Goal: Information Seeking & Learning: Find specific fact

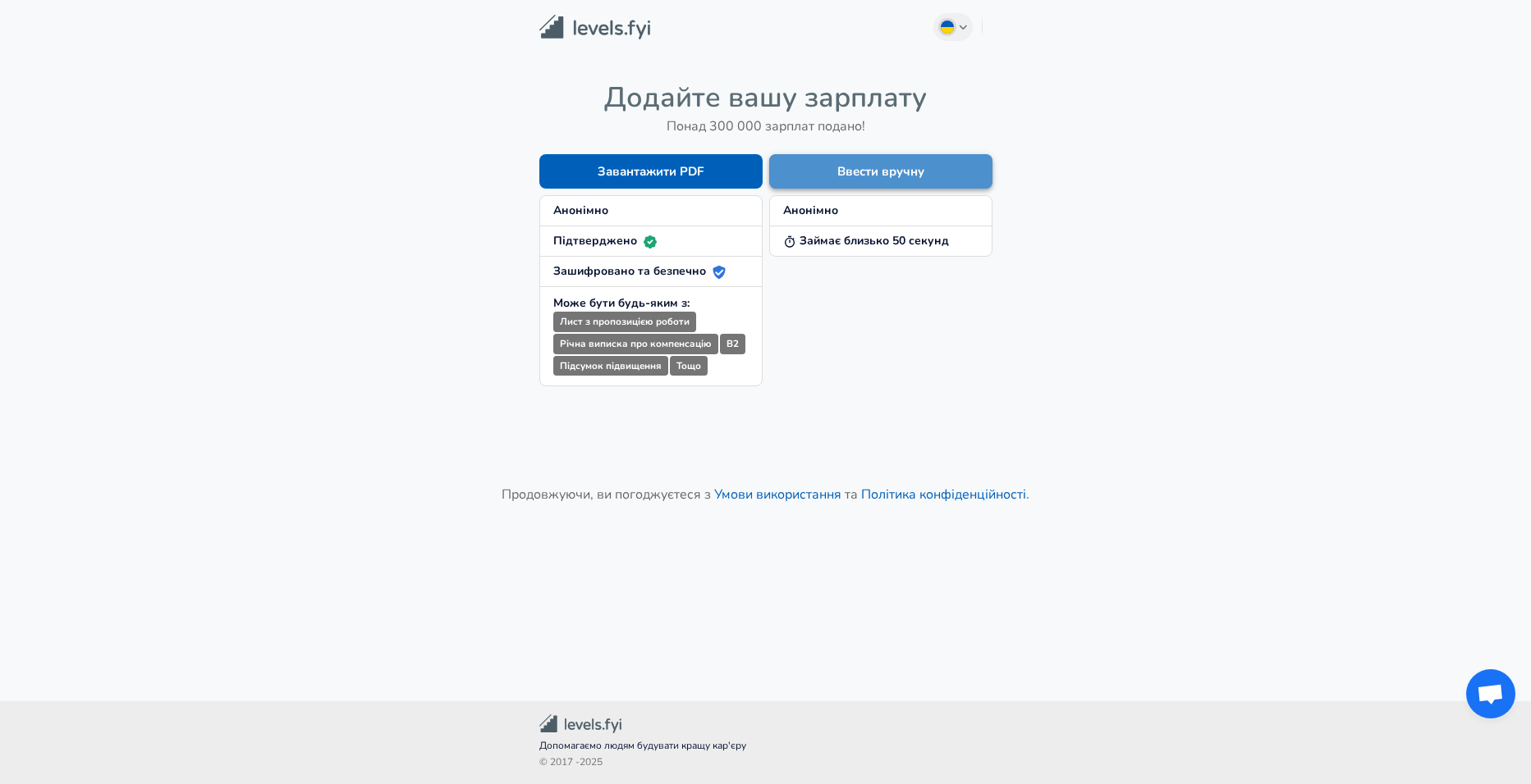
click at [851, 170] on button "Ввести вручну" at bounding box center [881, 171] width 224 height 35
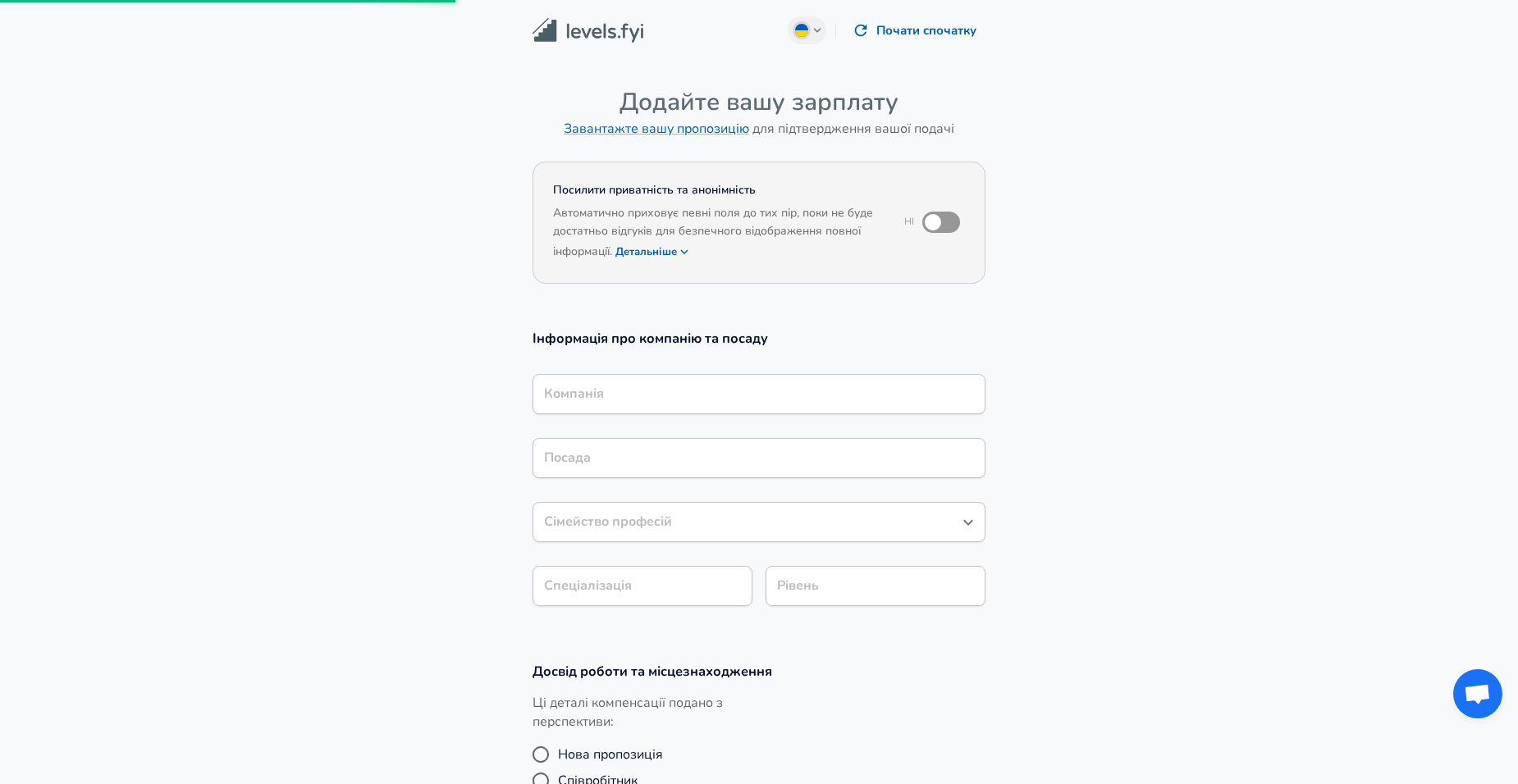
scroll to position [410, 0]
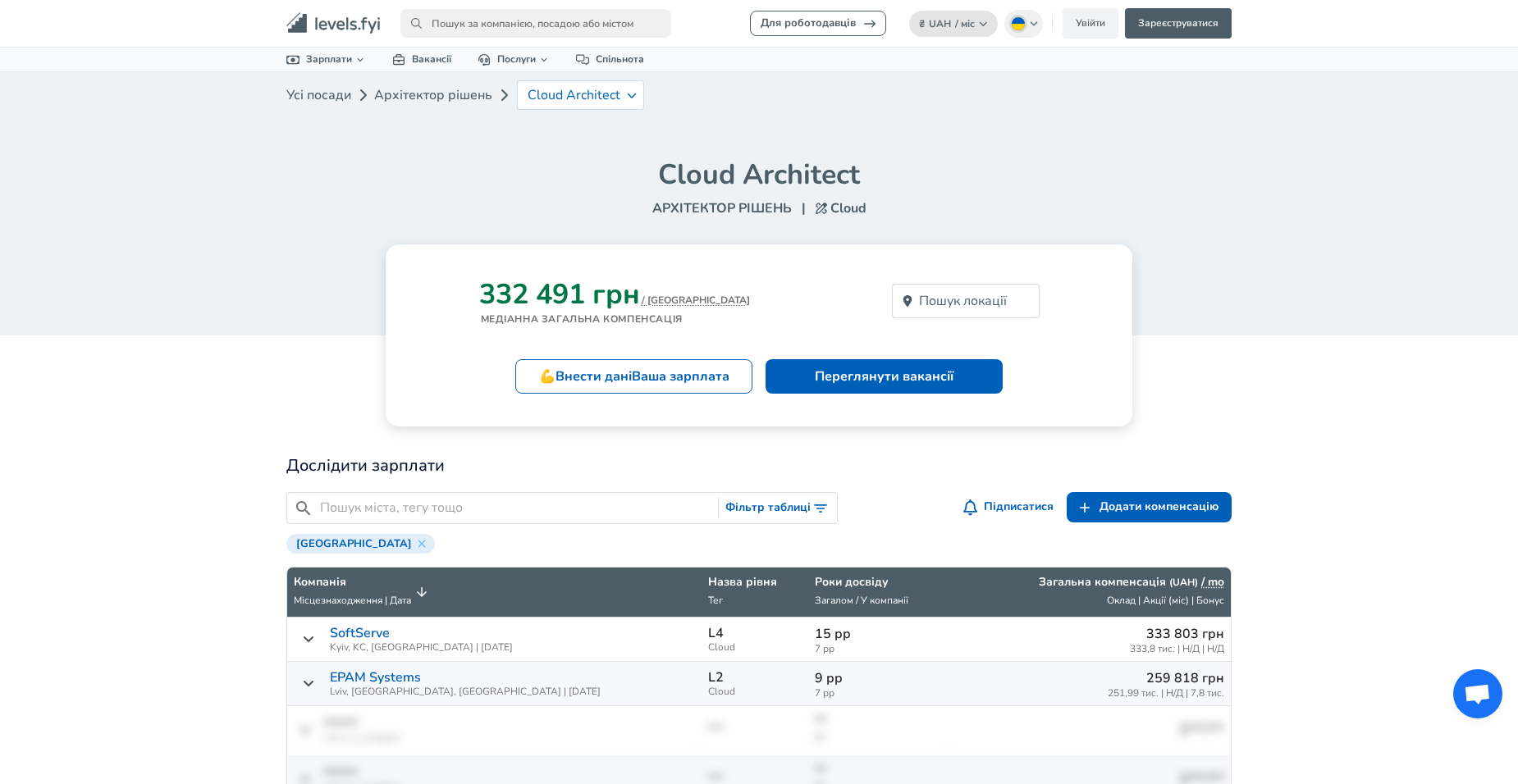
click at [980, 29] on button "₴ UAH / міс Змінити" at bounding box center [954, 23] width 89 height 26
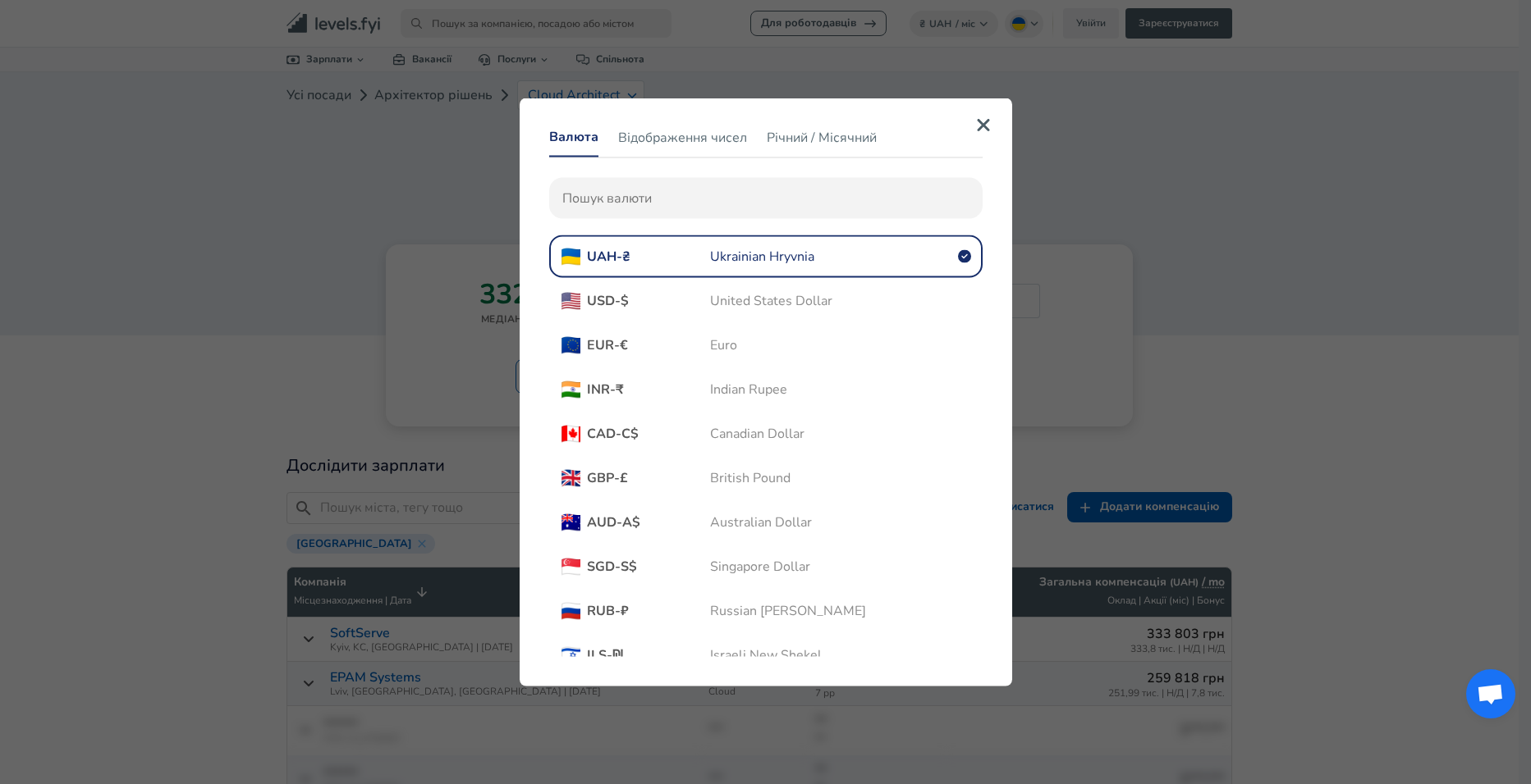
click at [649, 302] on span "USD - $" at bounding box center [648, 301] width 123 height 18
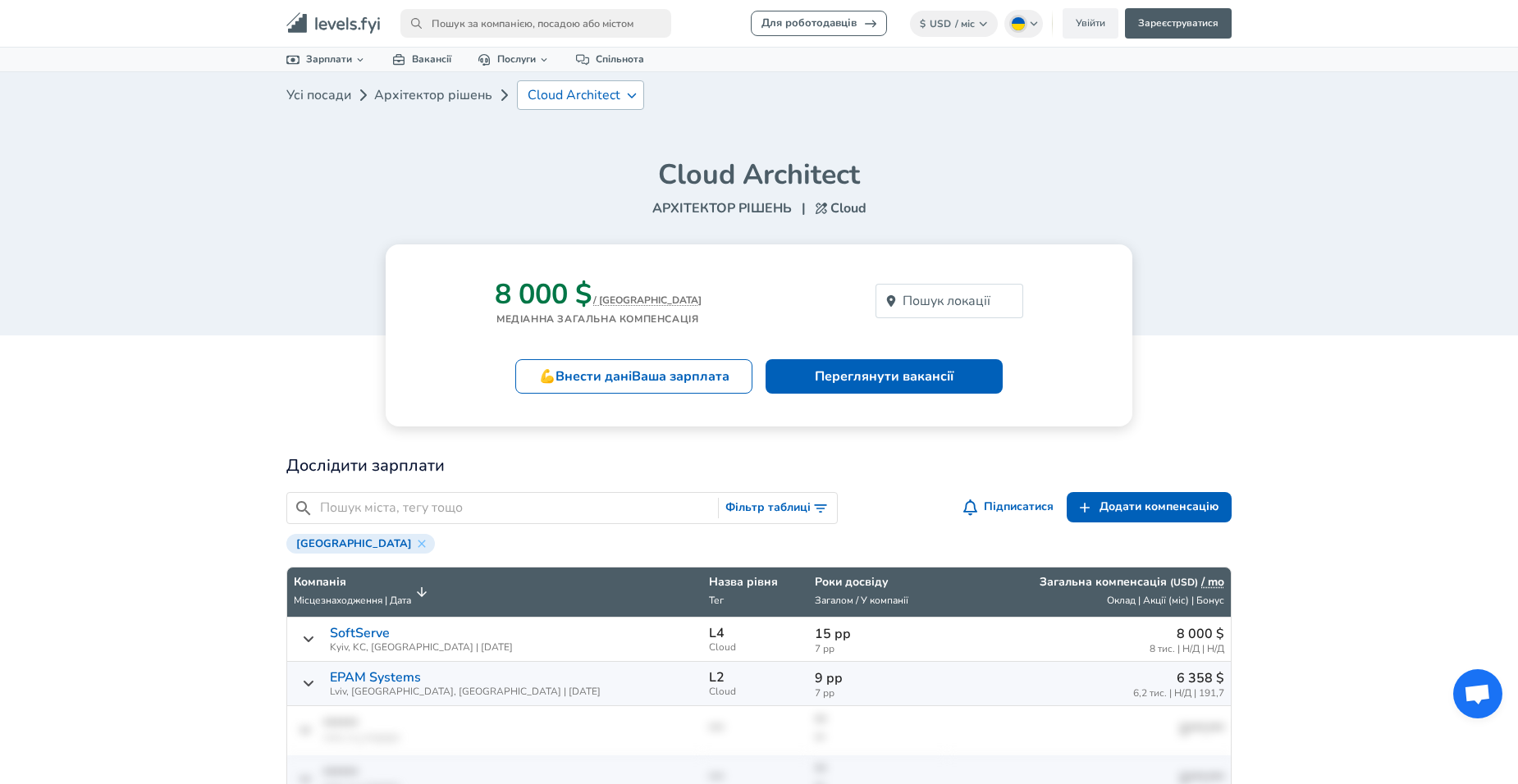
click at [580, 91] on p "Cloud Architect" at bounding box center [574, 94] width 92 height 14
click at [420, 96] on link "Архітектор рішень" at bounding box center [432, 95] width 118 height 33
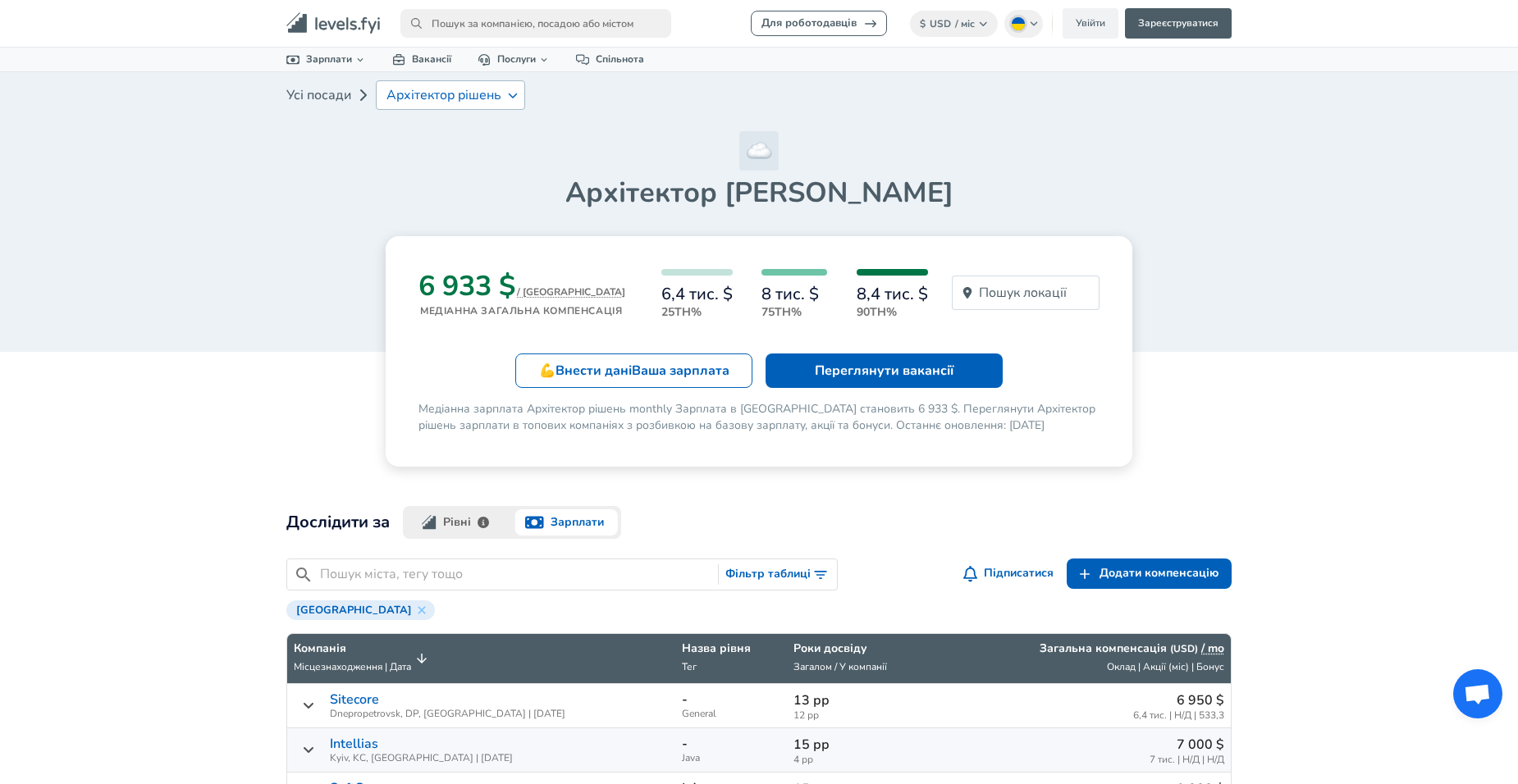
click at [495, 95] on p "Архітектор рішень" at bounding box center [443, 94] width 115 height 14
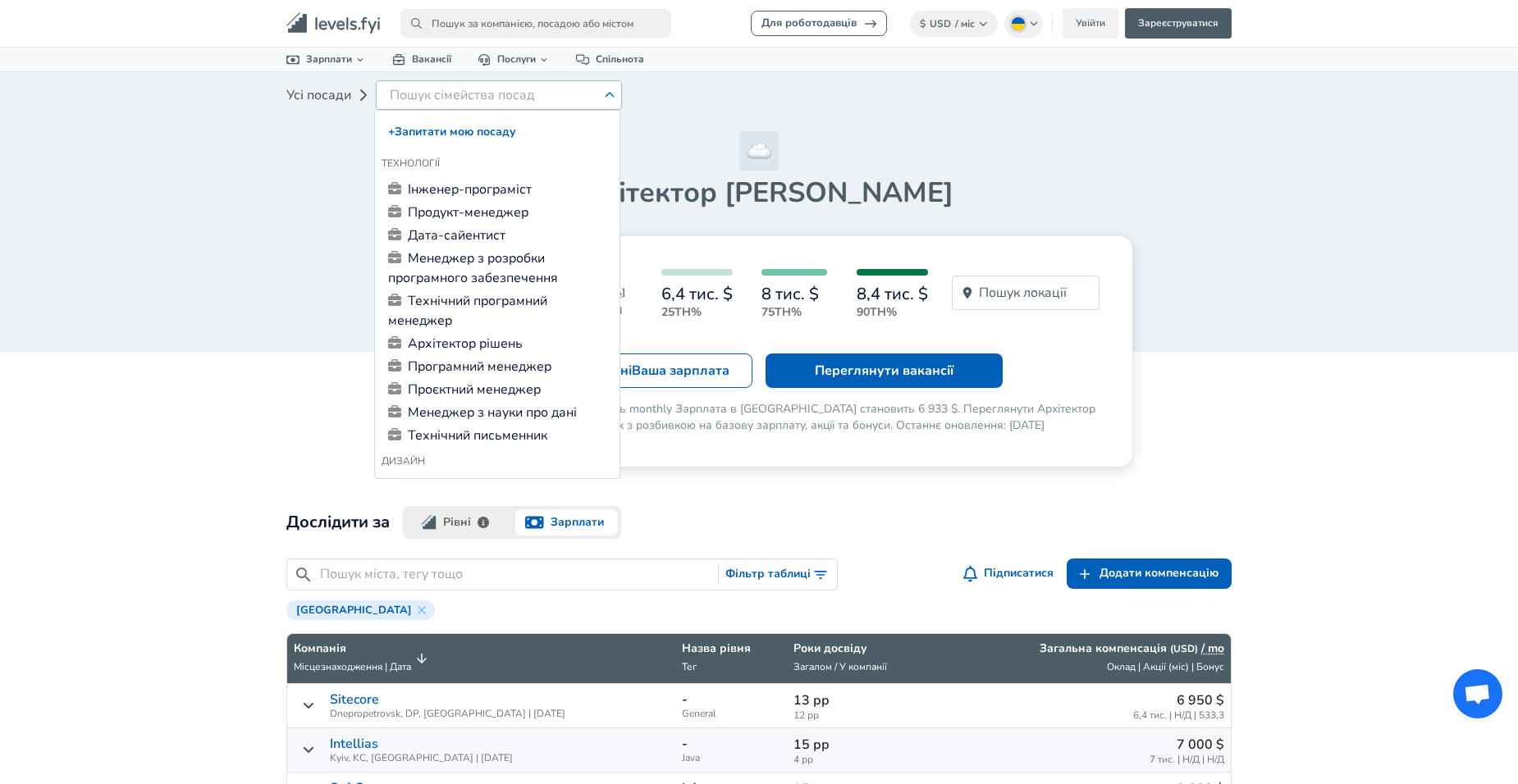
click at [306, 201] on h1 "Архітектор [PERSON_NAME]" at bounding box center [758, 193] width 945 height 35
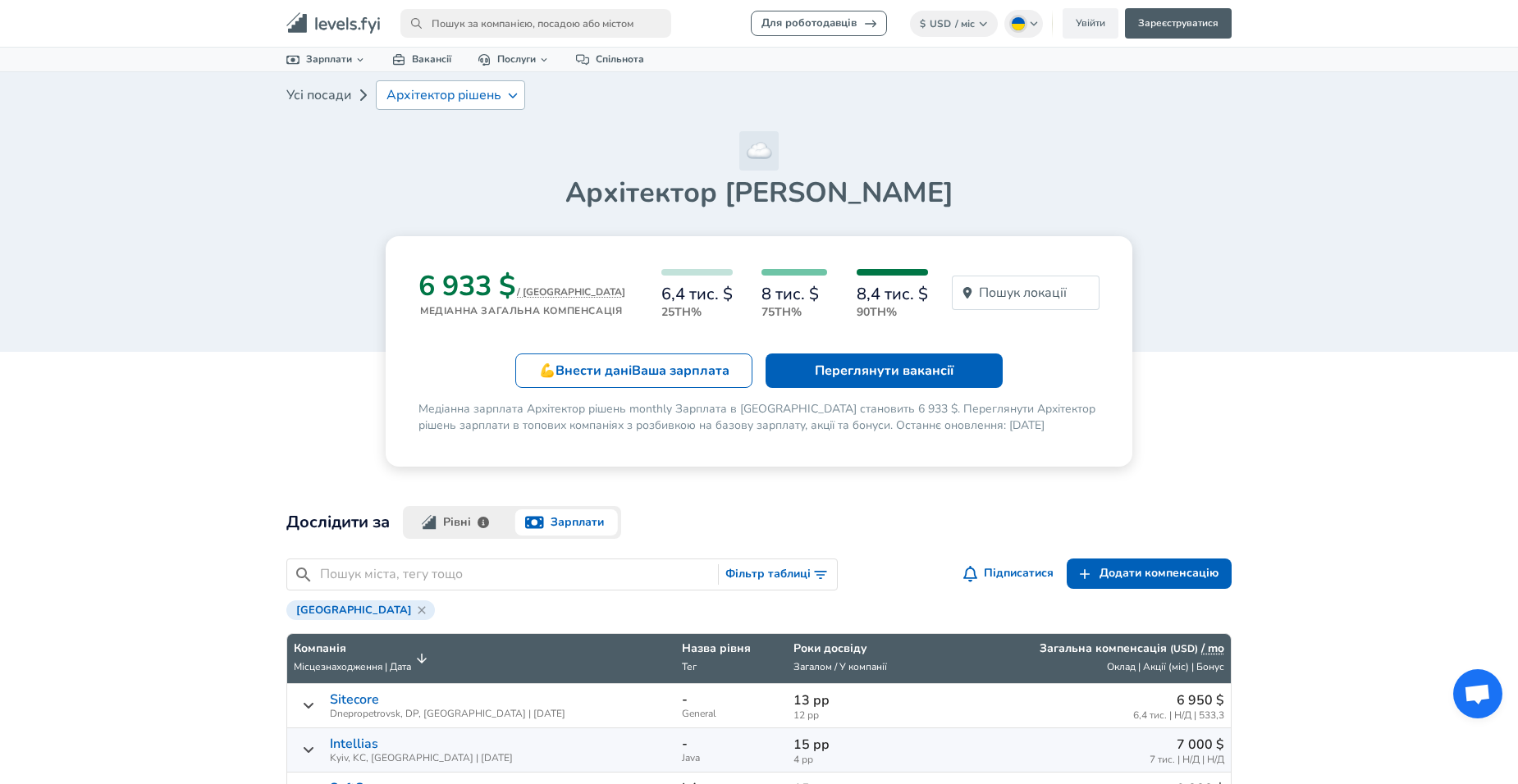
click at [415, 614] on icon at bounding box center [422, 611] width 13 height 13
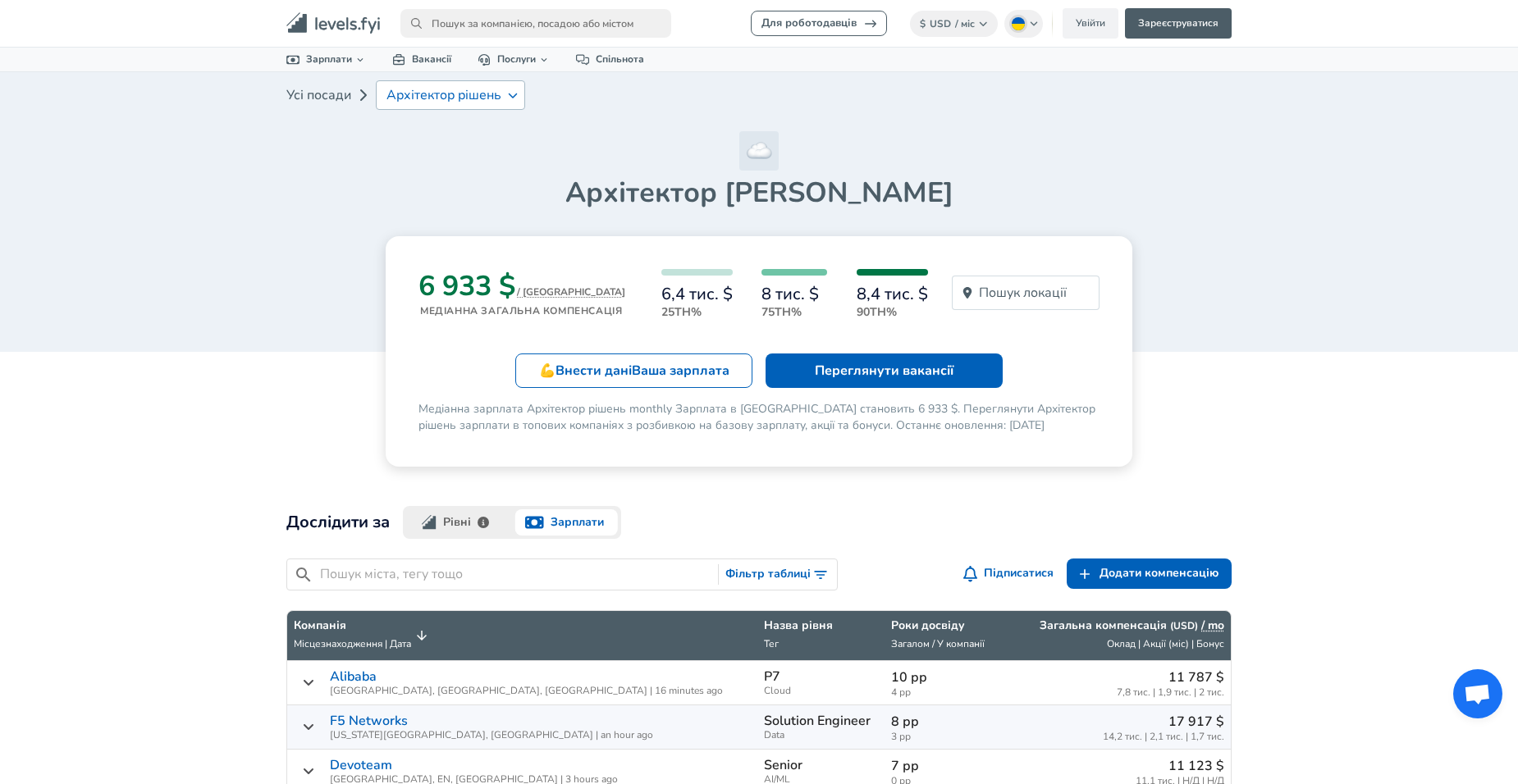
click at [530, 22] on input "primary" at bounding box center [536, 23] width 271 height 29
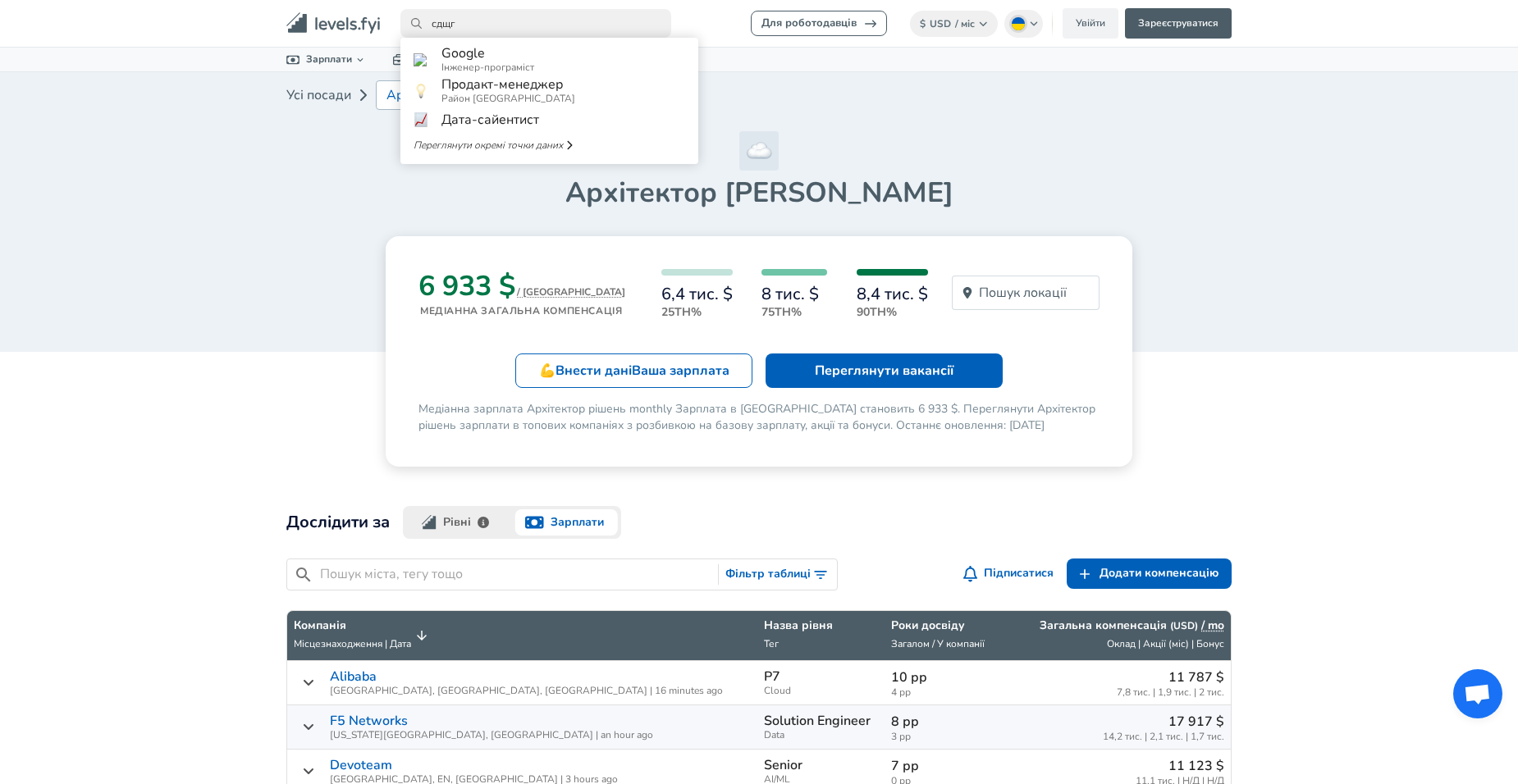
type input "сдщгв"
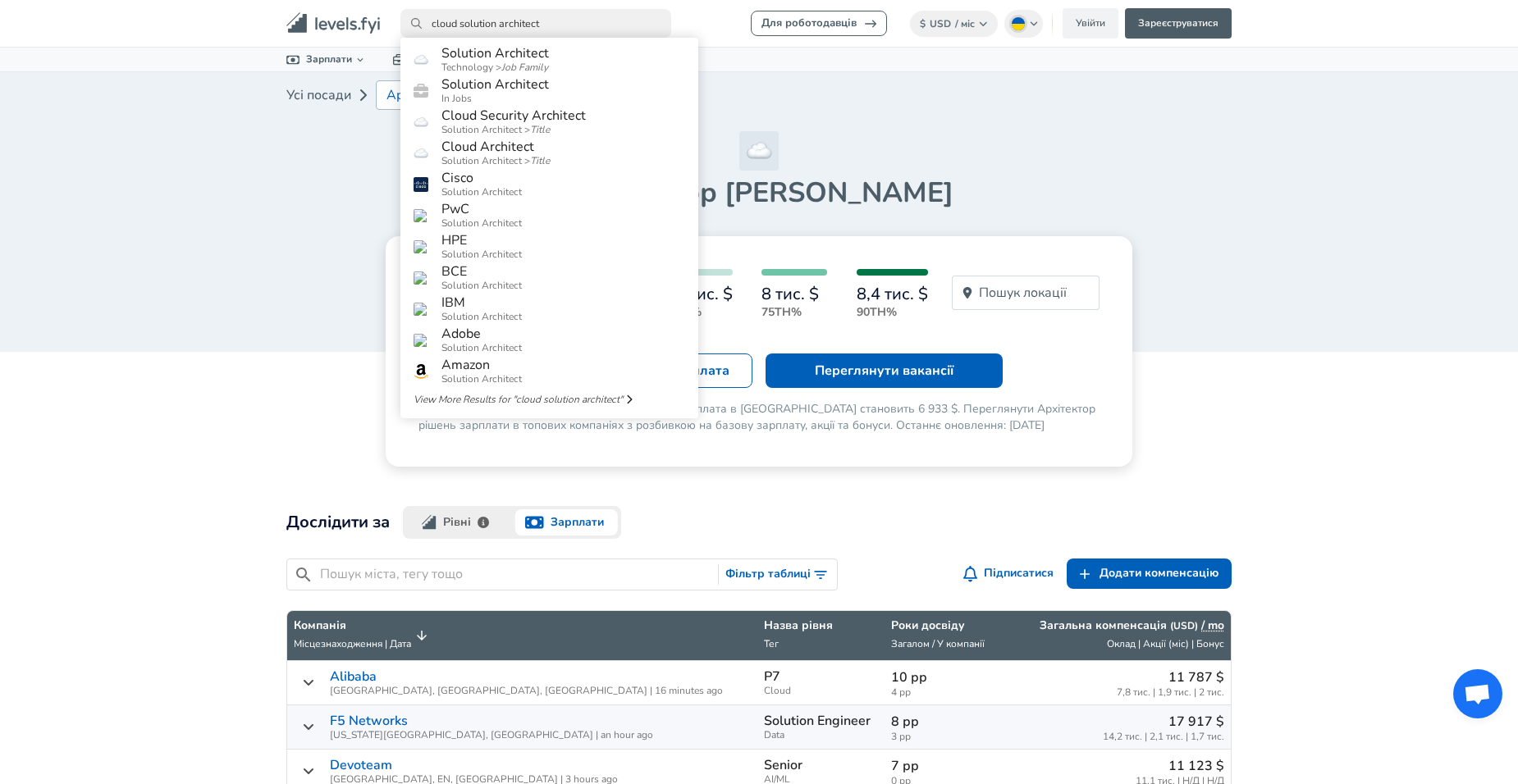
type input "cloud solution architect"
click at [581, 170] on link "Cloud Architect Solution Architect > Title" at bounding box center [549, 153] width 298 height 31
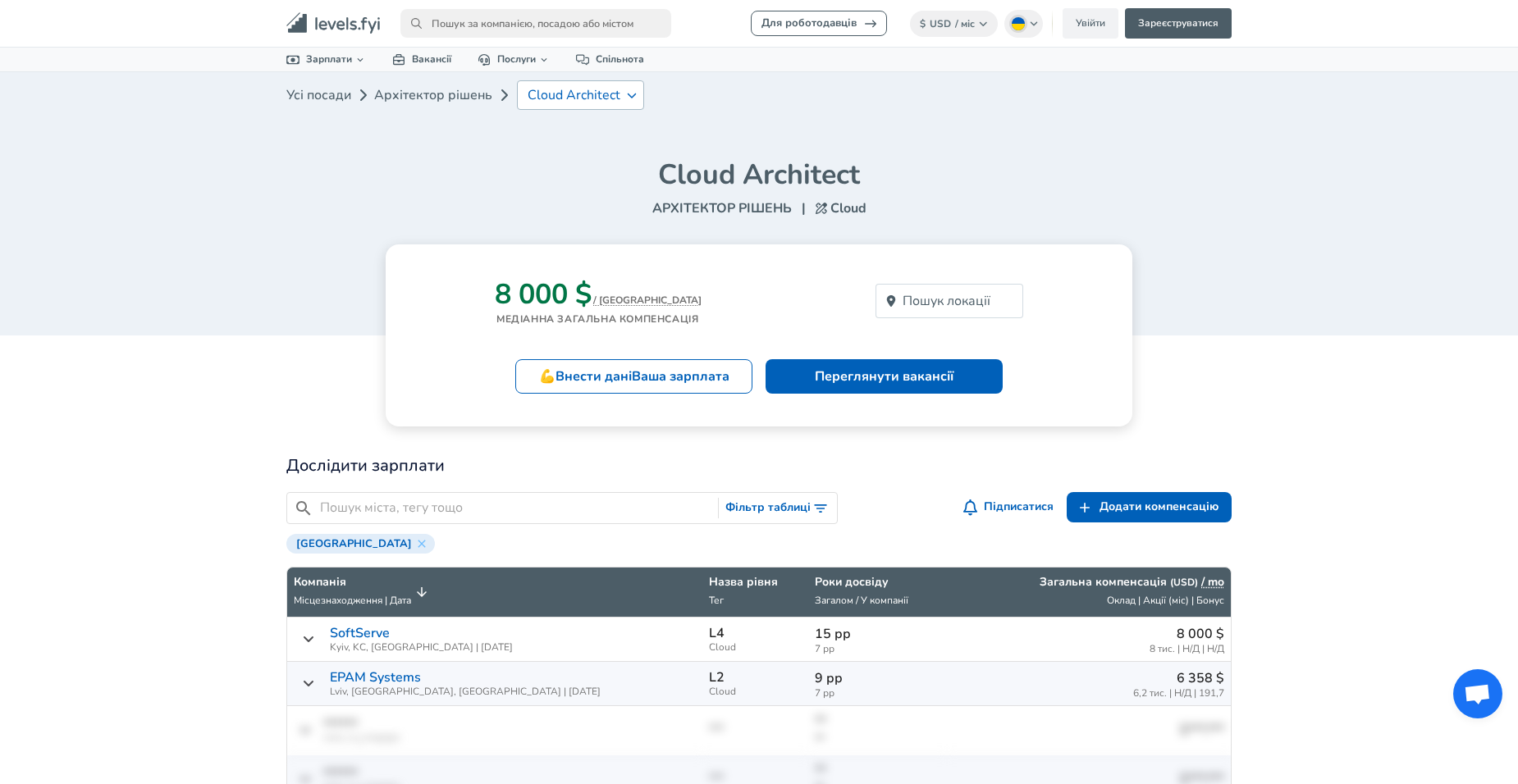
click at [619, 91] on div "Cloud Architect" at bounding box center [581, 94] width 127 height 30
click at [1004, 167] on h1 "Cloud Architect" at bounding box center [758, 175] width 945 height 35
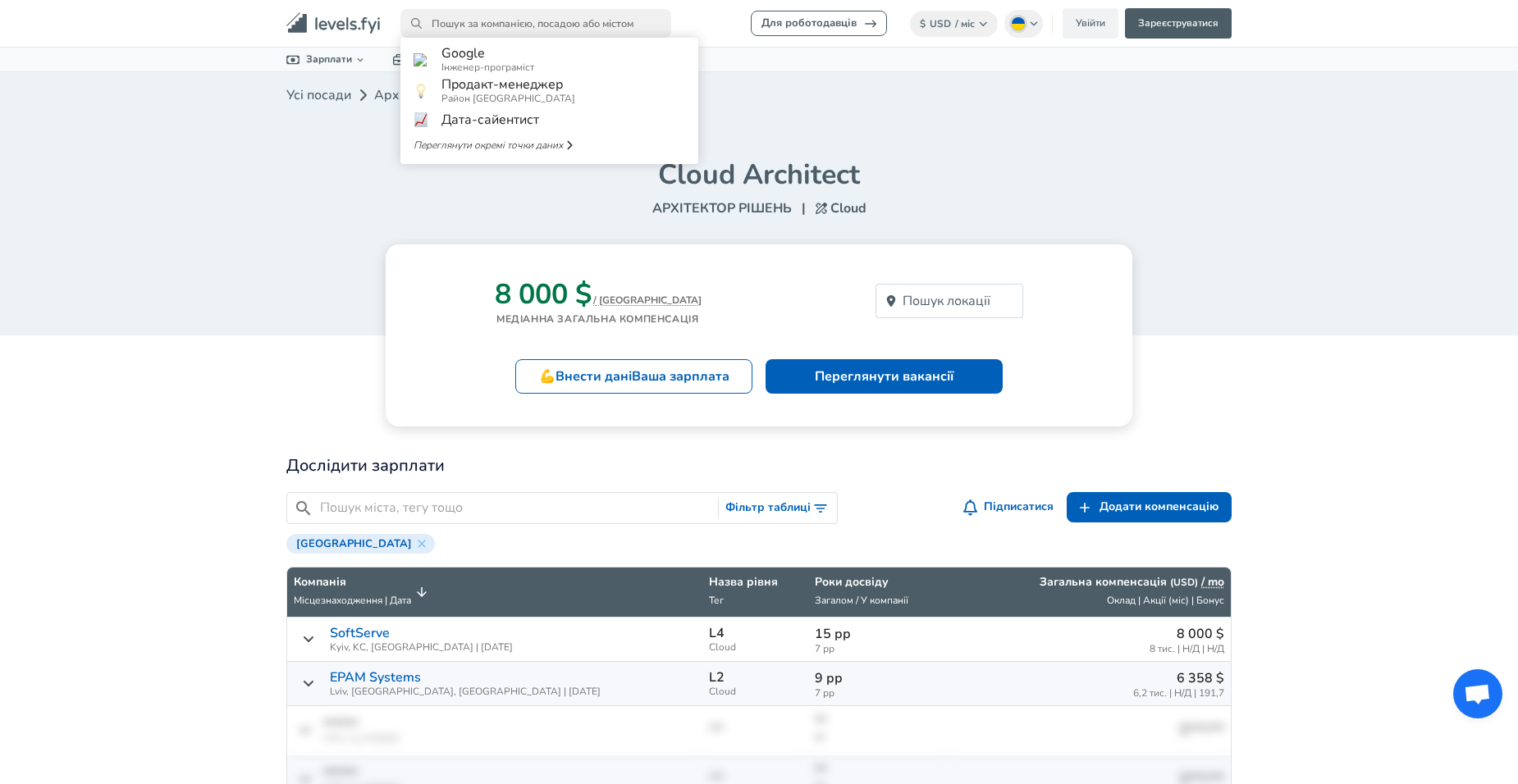
click at [466, 25] on input "primary" at bounding box center [536, 23] width 271 height 29
click at [1049, 192] on h1 "Cloud Architect" at bounding box center [758, 175] width 945 height 35
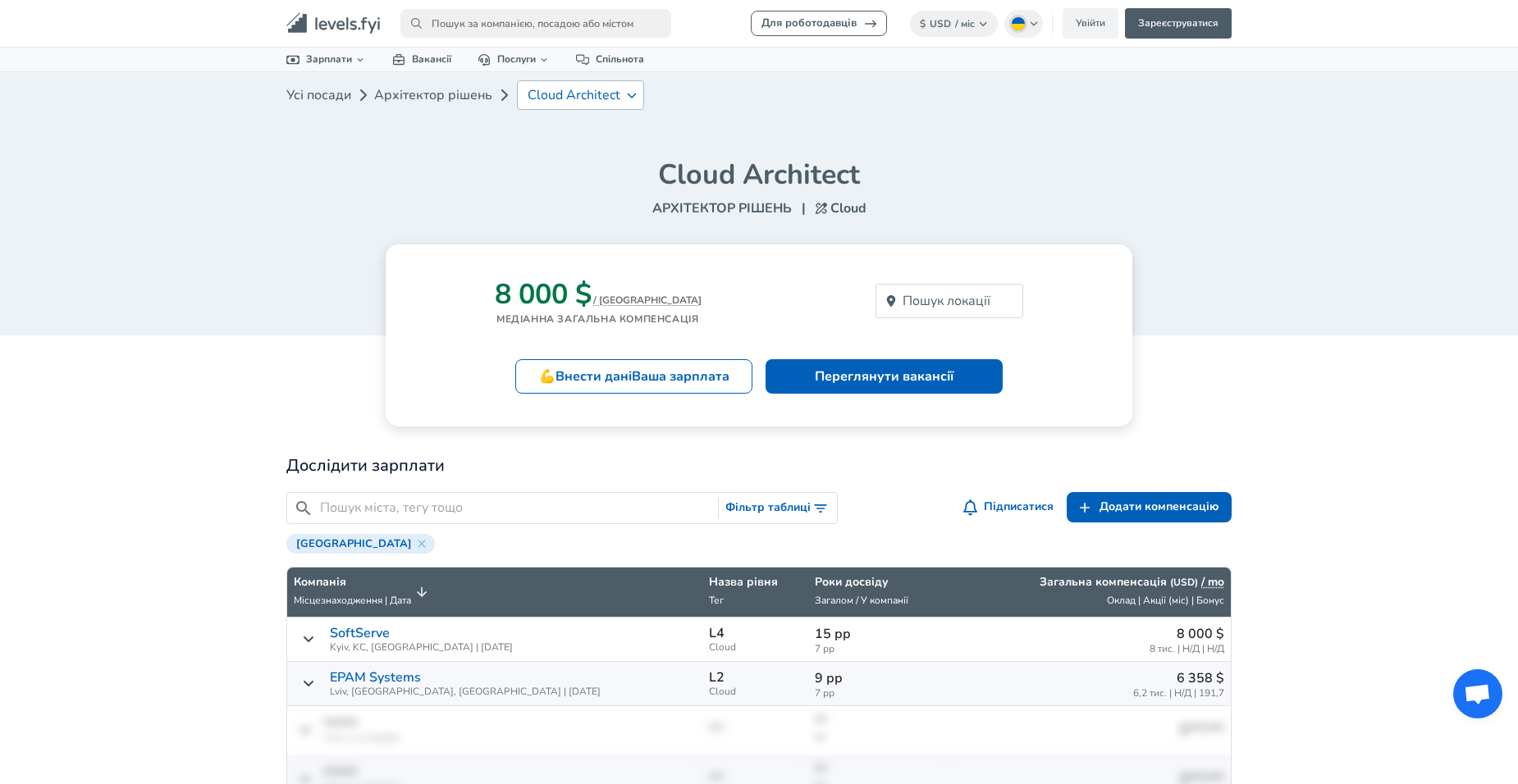
click at [579, 91] on p "Cloud Architect" at bounding box center [574, 94] width 92 height 14
click at [1210, 195] on div "Cloud Architect Архітектор рішень | Cloud" at bounding box center [758, 188] width 945 height 61
click at [570, 96] on p "Cloud Architect" at bounding box center [574, 94] width 92 height 14
click at [512, 25] on input "primary" at bounding box center [536, 23] width 271 height 29
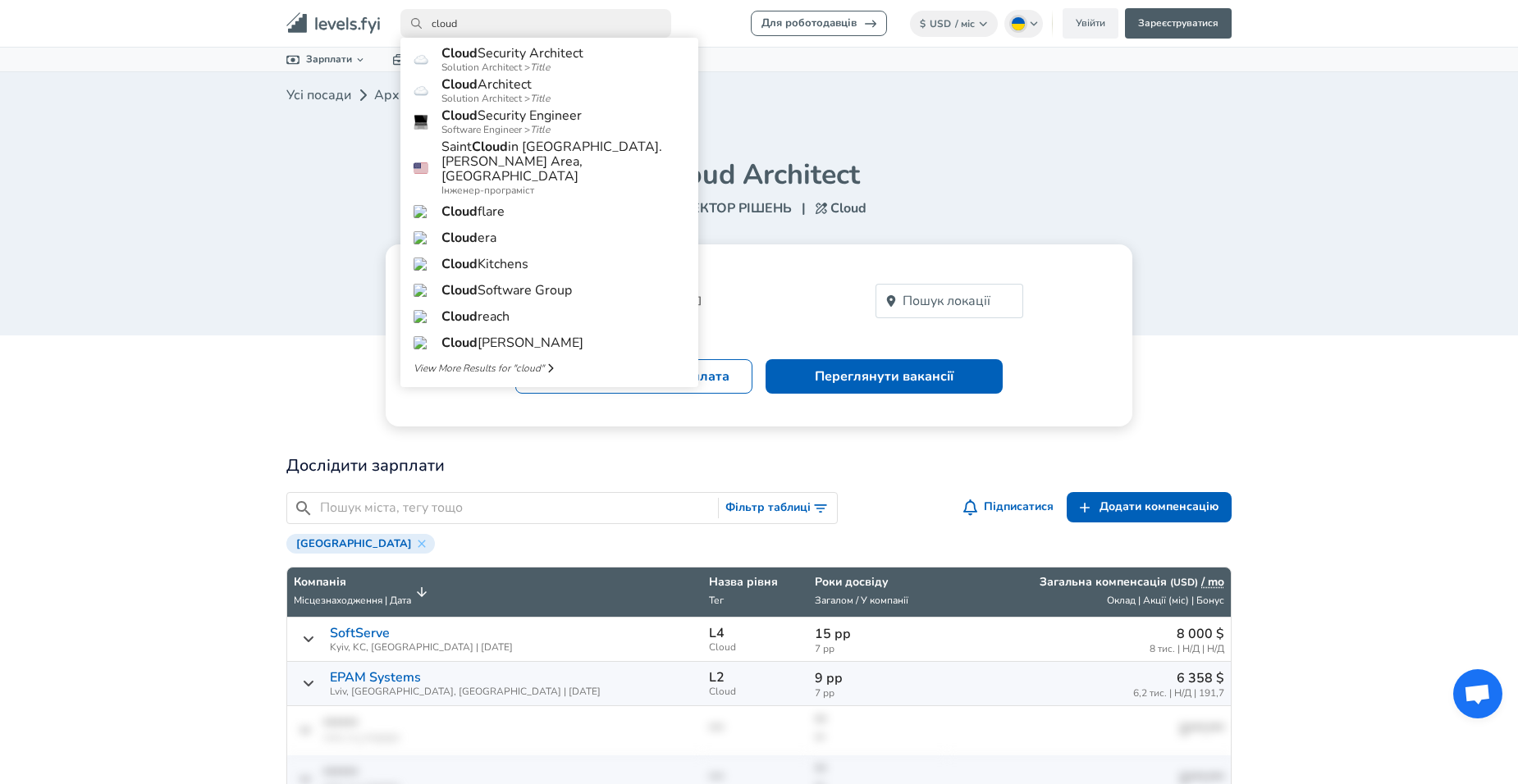
type input "cloud"
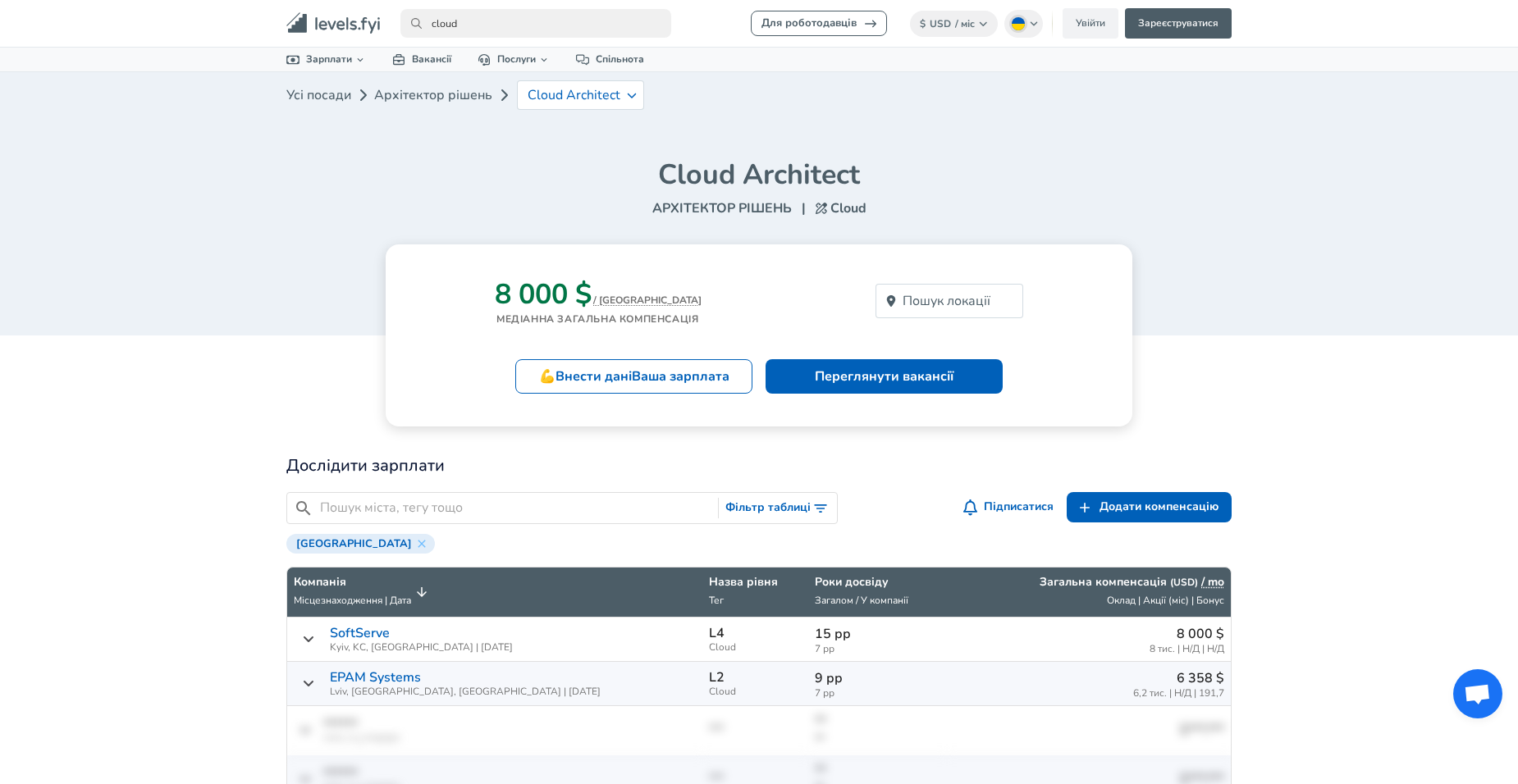
click at [325, 319] on article "8 000 $ / MO Медіанна загальна компенсація Пошук локації 💪 Внести дані Ваша зар…" at bounding box center [758, 335] width 945 height 182
